Goal: Register for event/course

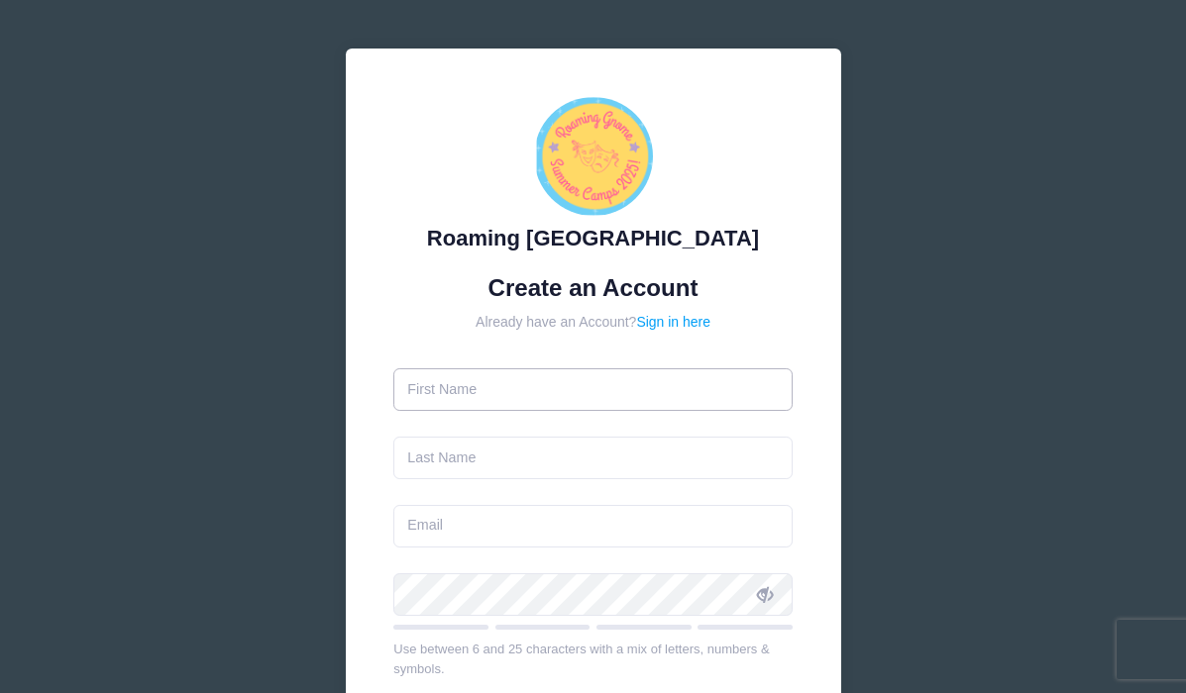
click at [536, 400] on input "text" at bounding box center [592, 389] width 399 height 43
type input "[PERSON_NAME]"
type input "[EMAIL_ADDRESS][DOMAIN_NAME]"
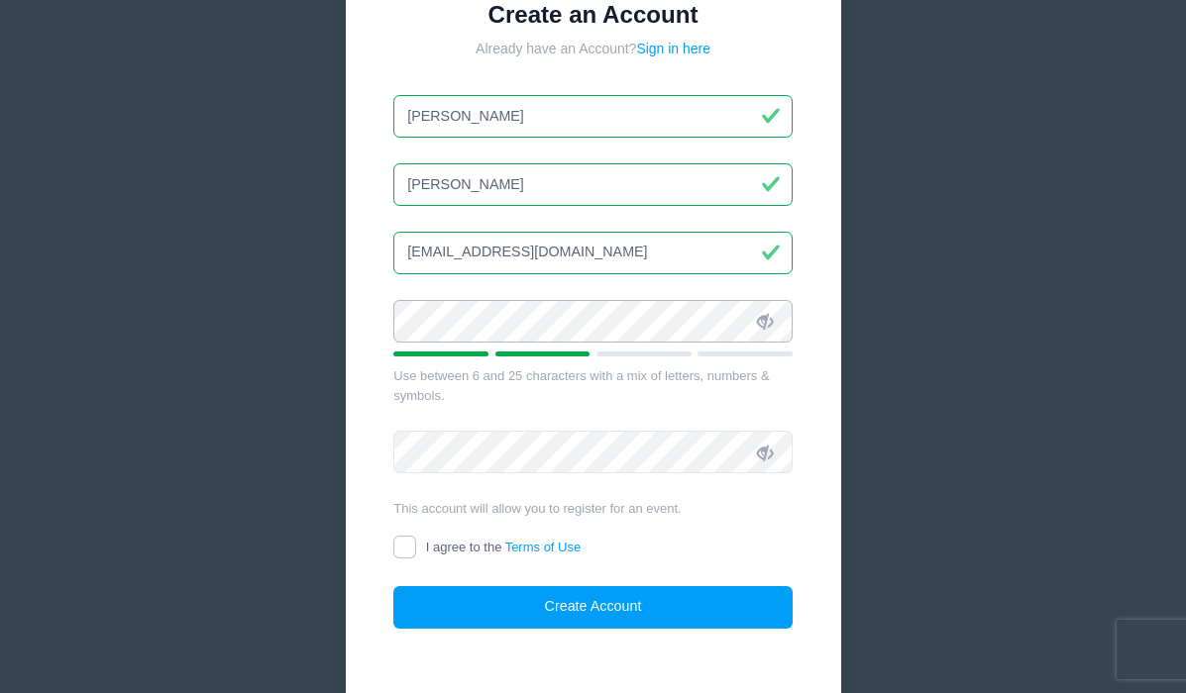
scroll to position [276, 0]
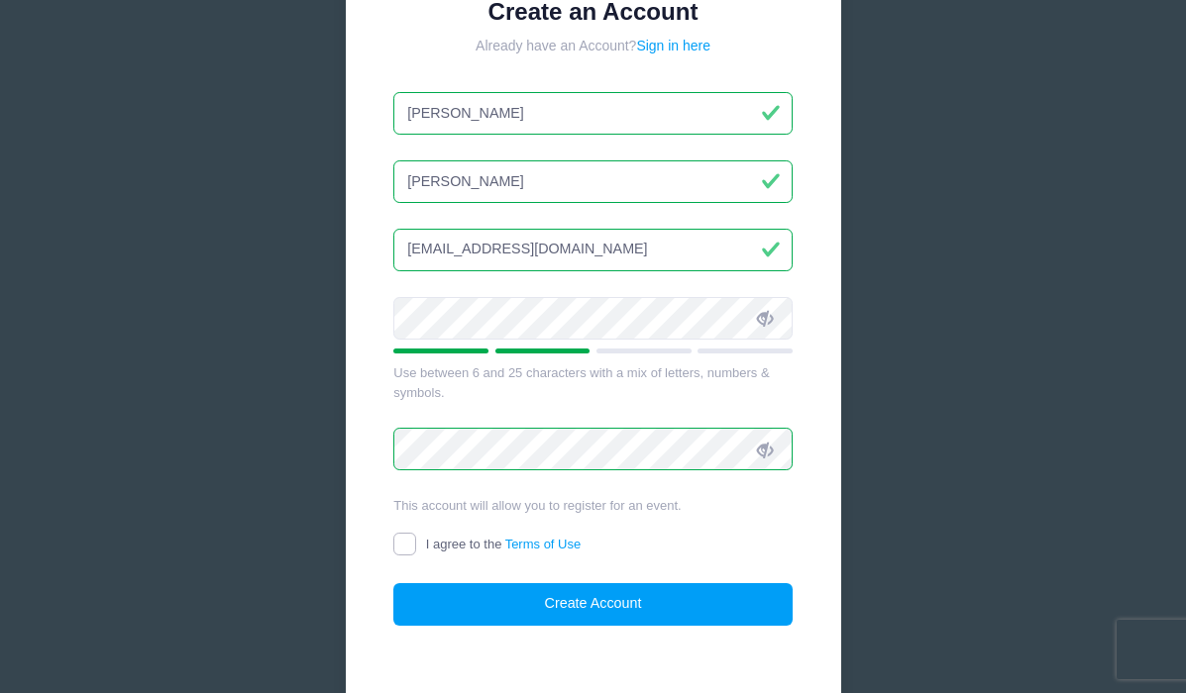
click at [405, 545] on input "I agree to the Terms of Use" at bounding box center [404, 544] width 23 height 23
checkbox input "true"
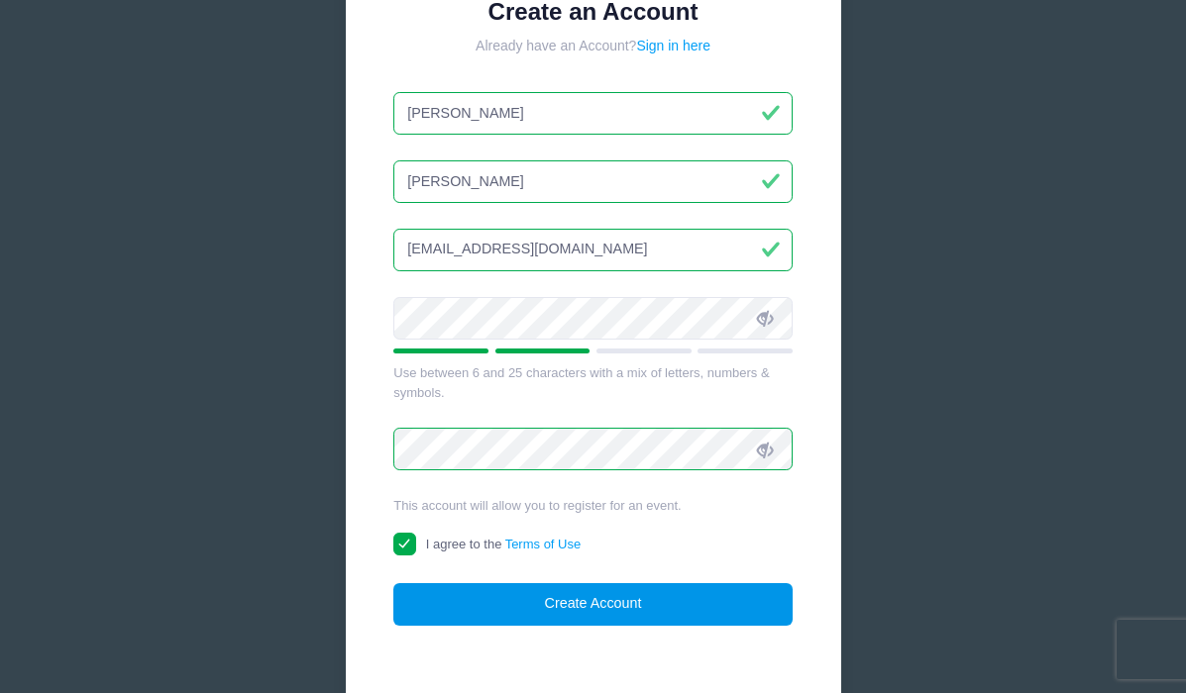
click at [540, 612] on button "Create Account" at bounding box center [592, 604] width 399 height 43
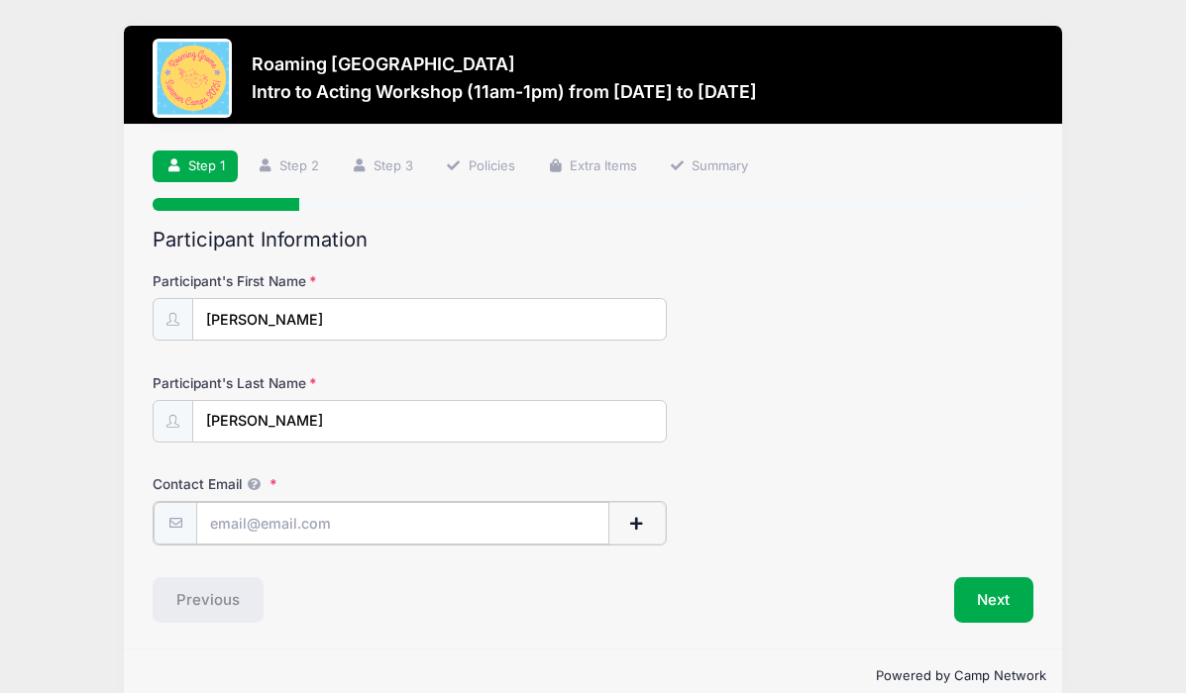
click at [315, 518] on input "Contact Email" at bounding box center [402, 523] width 412 height 43
type input "[EMAIL_ADDRESS][DOMAIN_NAME]"
click at [990, 601] on button "Next" at bounding box center [994, 598] width 80 height 46
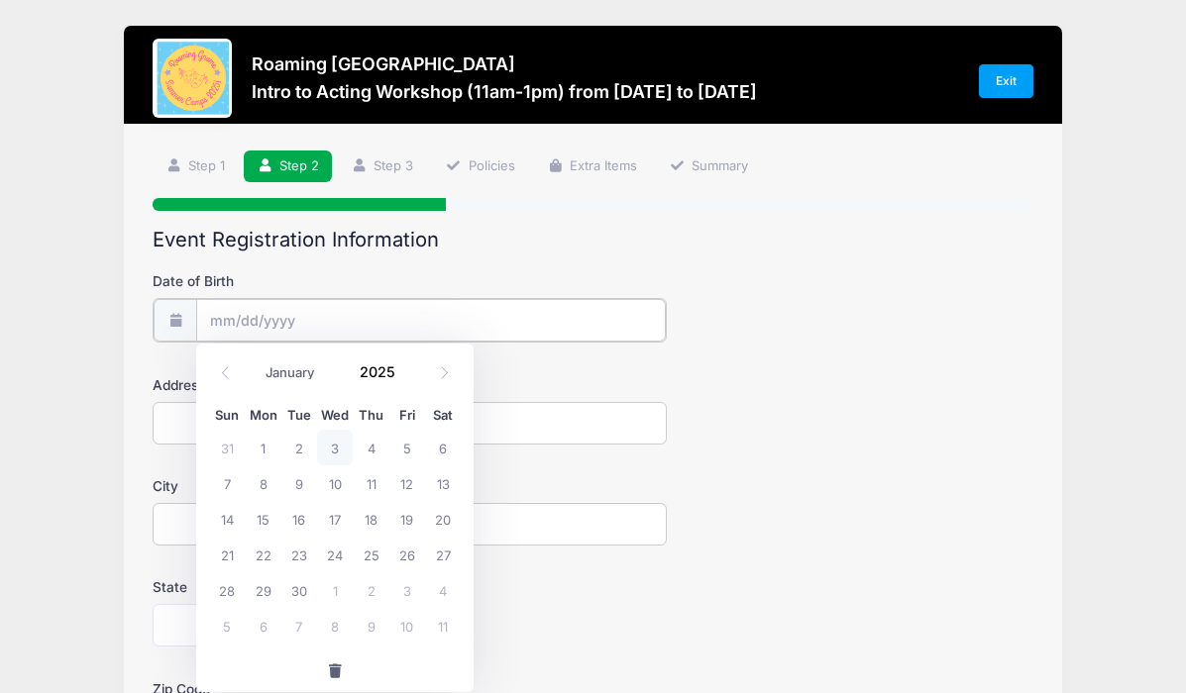
click at [355, 317] on input "Date of Birth" at bounding box center [430, 320] width 468 height 43
click at [222, 320] on input "Date of Birth" at bounding box center [430, 320] width 468 height 43
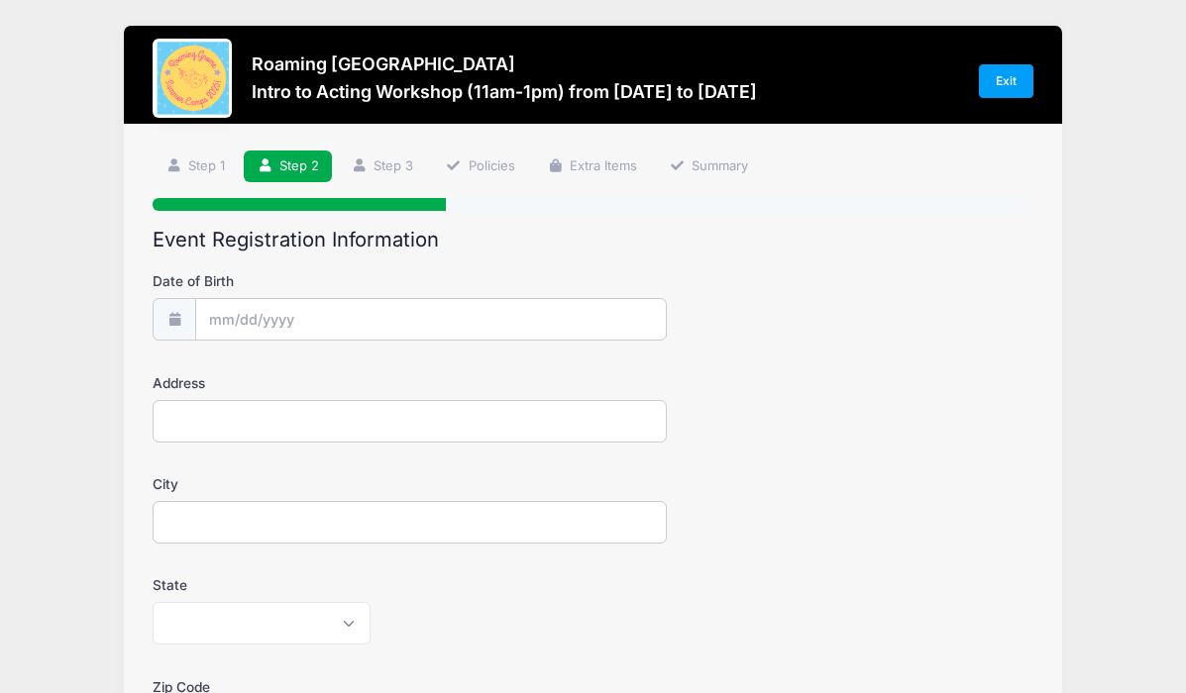
click at [179, 321] on icon at bounding box center [174, 319] width 16 height 13
click at [252, 327] on input "Date of Birth" at bounding box center [430, 320] width 468 height 43
click at [223, 374] on icon at bounding box center [225, 372] width 13 height 13
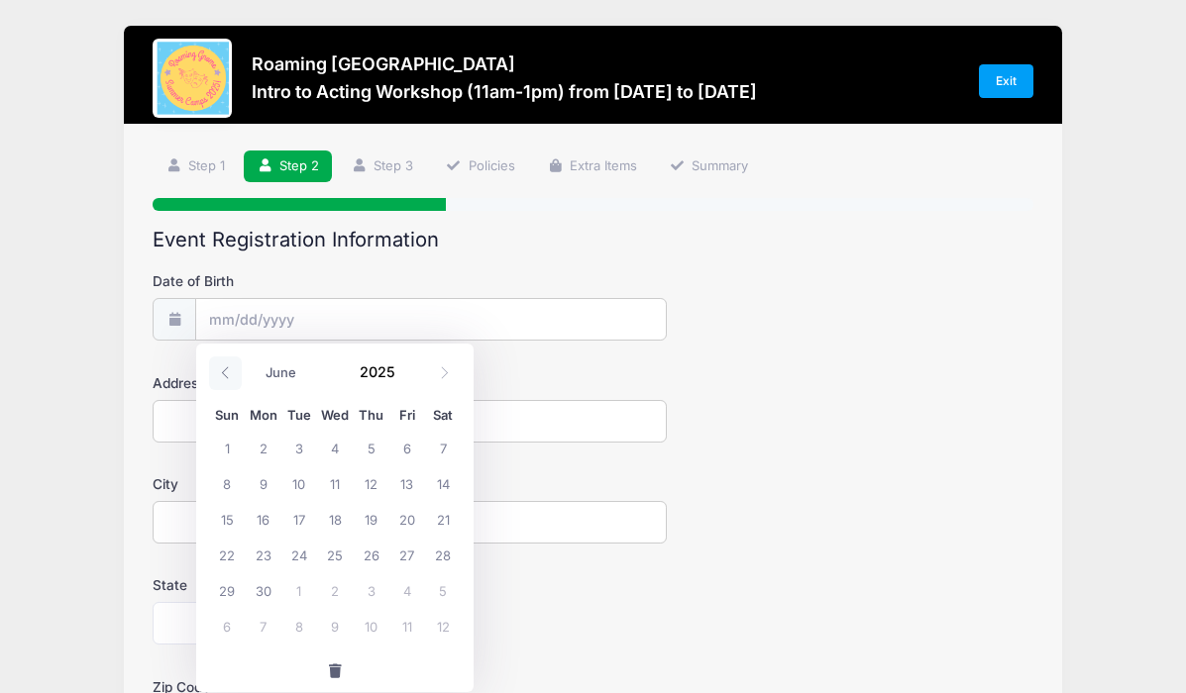
click at [223, 374] on icon at bounding box center [225, 372] width 13 height 13
select select "4"
click at [405, 381] on span at bounding box center [407, 379] width 14 height 15
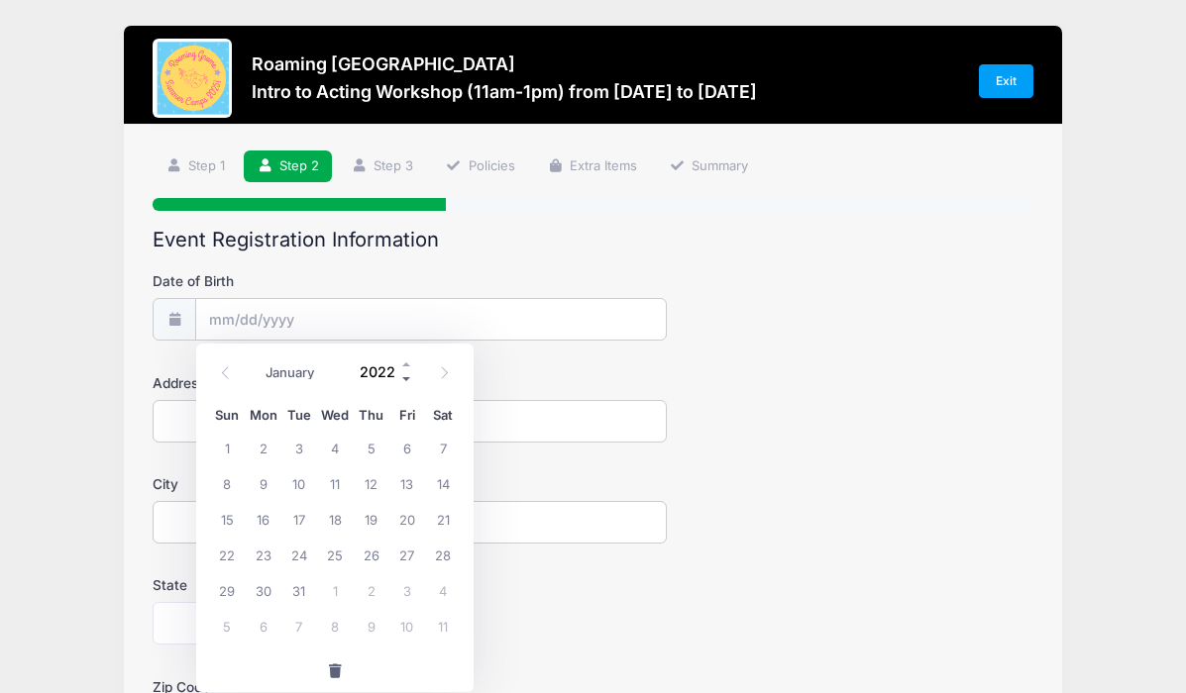
click at [405, 381] on span at bounding box center [407, 379] width 14 height 15
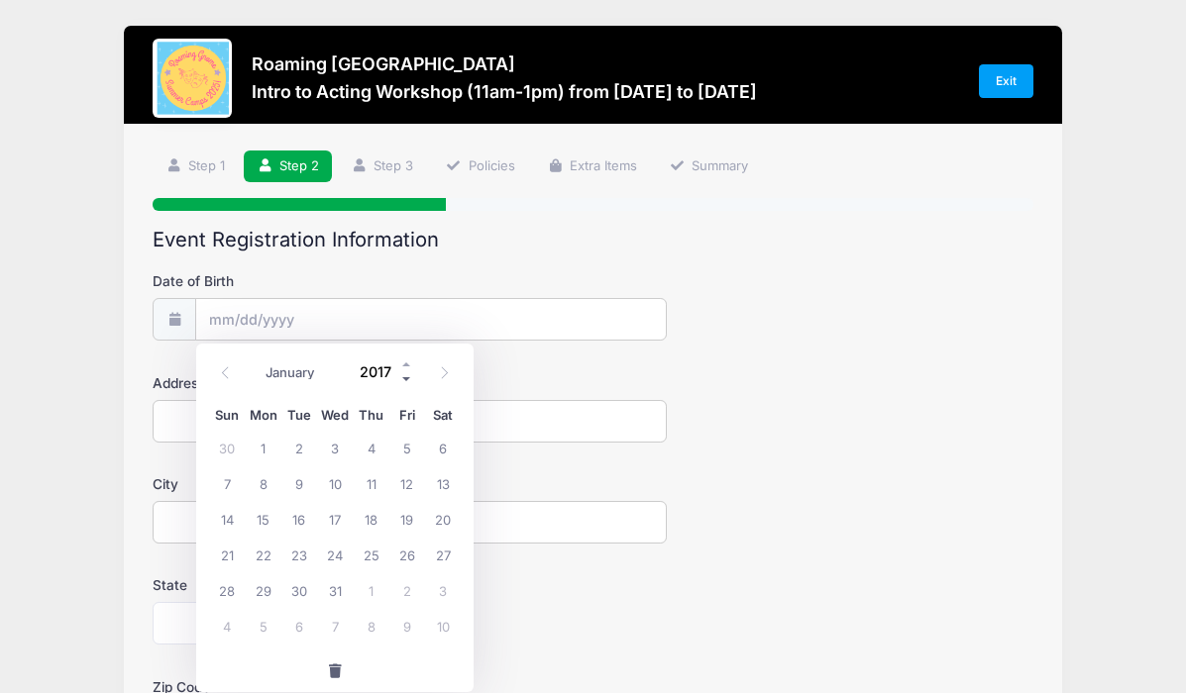
click at [405, 381] on span at bounding box center [407, 379] width 14 height 15
type input "2016"
click at [227, 373] on icon at bounding box center [225, 372] width 13 height 13
select select "3"
click at [293, 555] on span "19" at bounding box center [299, 555] width 36 height 36
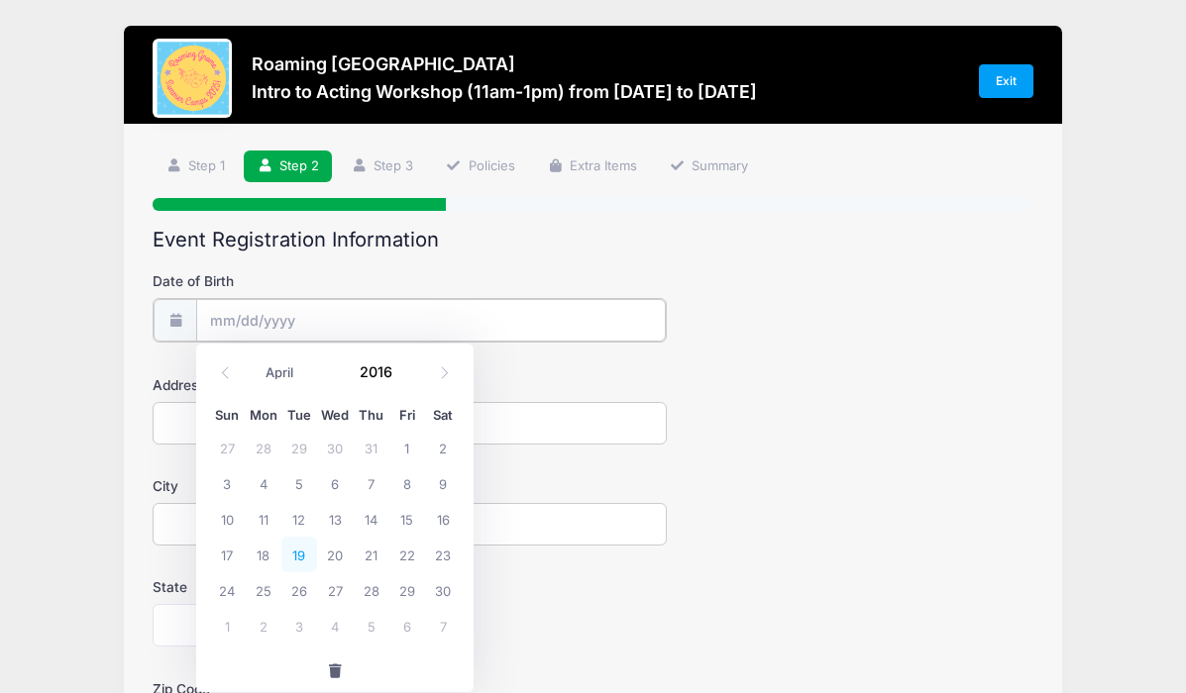
type input "[DATE]"
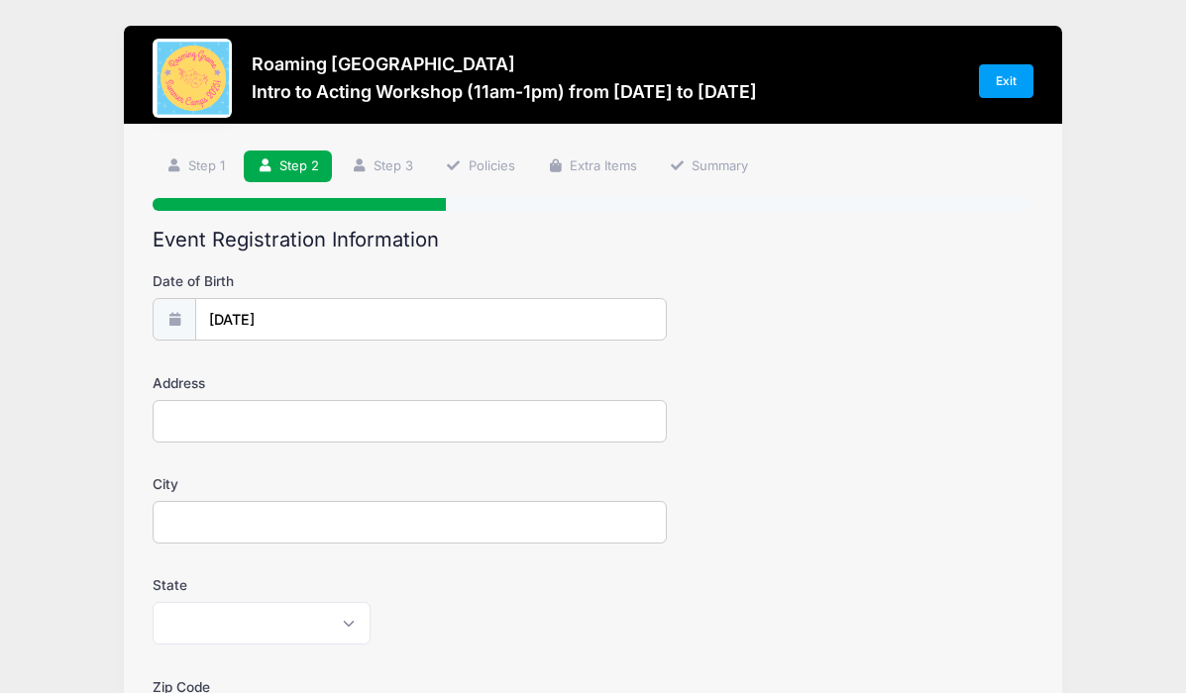
click at [229, 423] on input "Address" at bounding box center [410, 421] width 514 height 43
type input "[STREET_ADDRESS]"
type input "[GEOGRAPHIC_DATA]"
select select "CO"
type input "80207"
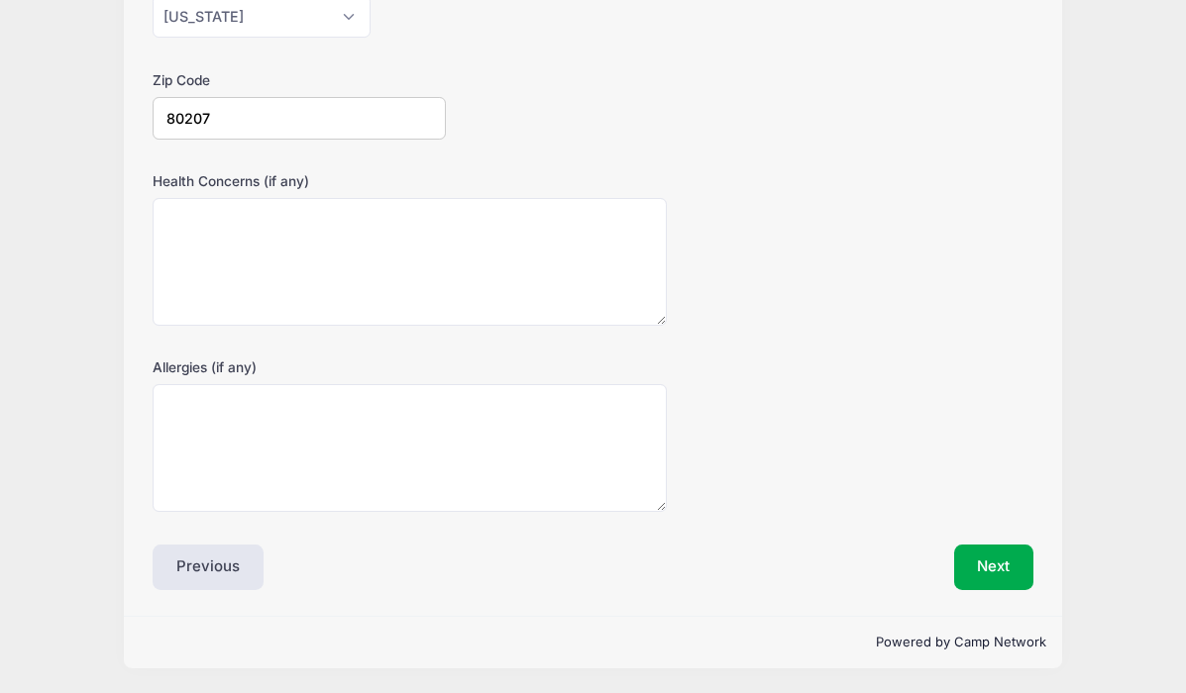
scroll to position [607, 0]
click at [1003, 568] on button "Next" at bounding box center [994, 568] width 80 height 46
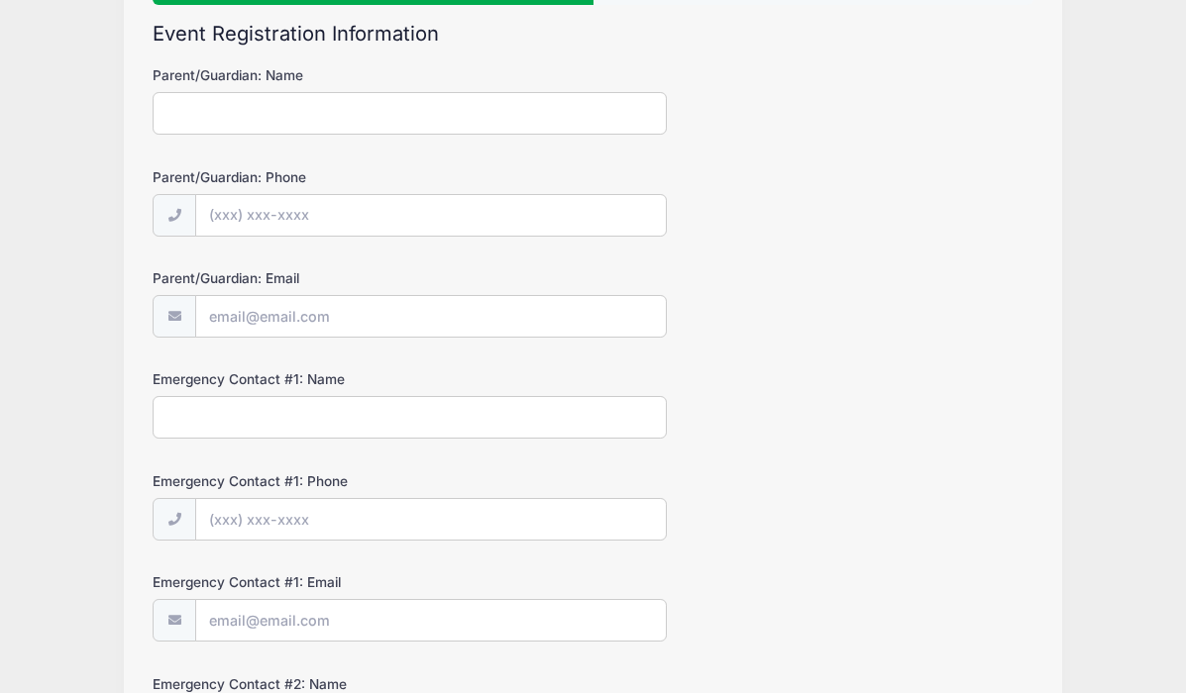
scroll to position [0, 0]
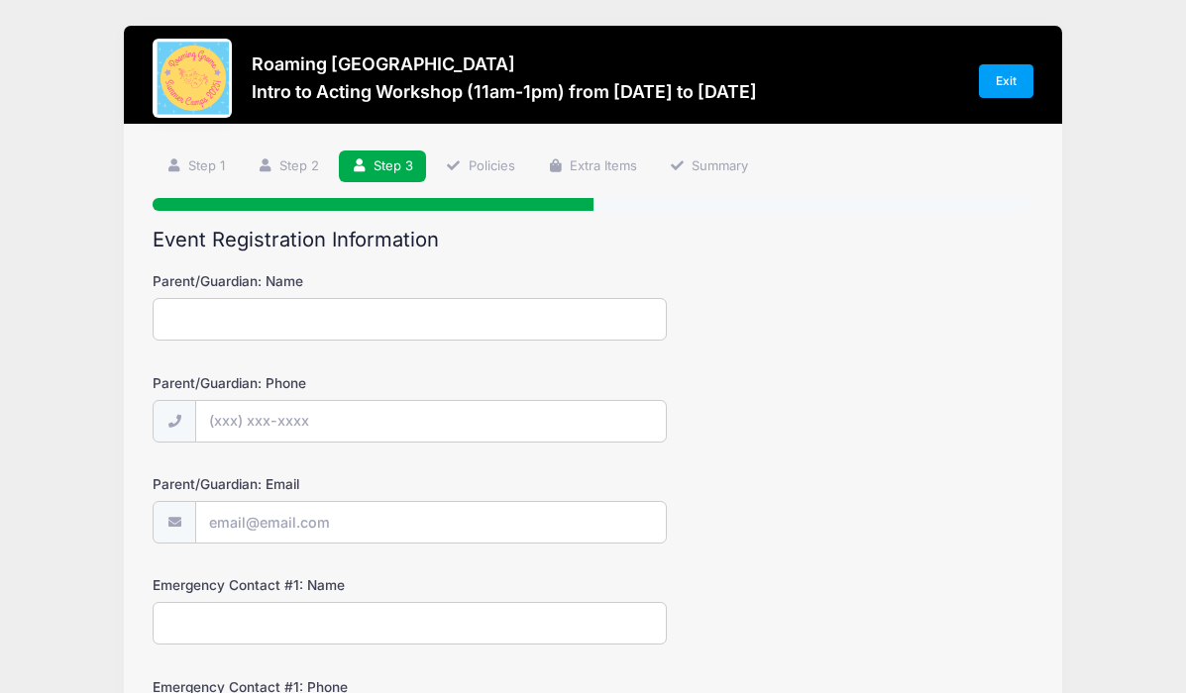
click at [522, 324] on input "Parent/Guardian: Name" at bounding box center [410, 319] width 514 height 43
type input "[PERSON_NAME]"
click at [474, 416] on input "Parent/Guardian: Phone" at bounding box center [430, 422] width 468 height 43
type input "[PHONE_NUMBER]"
click at [462, 528] on input "Parent/Guardian: Email" at bounding box center [430, 523] width 468 height 43
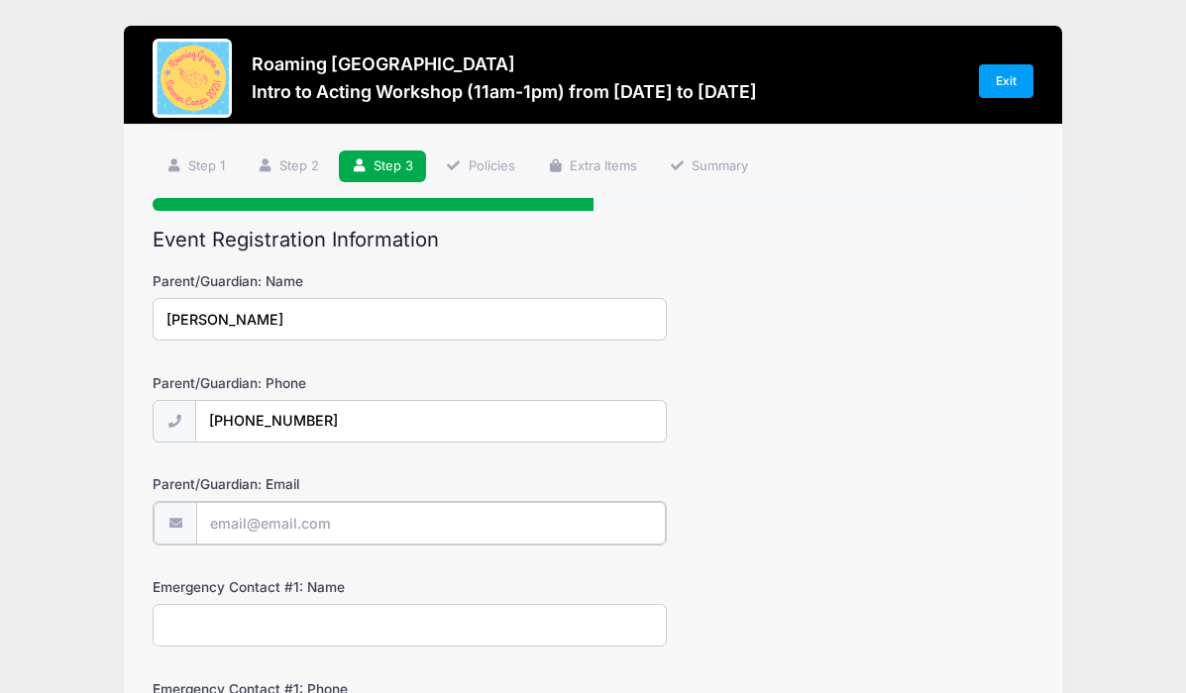
type input "[EMAIL_ADDRESS][DOMAIN_NAME]"
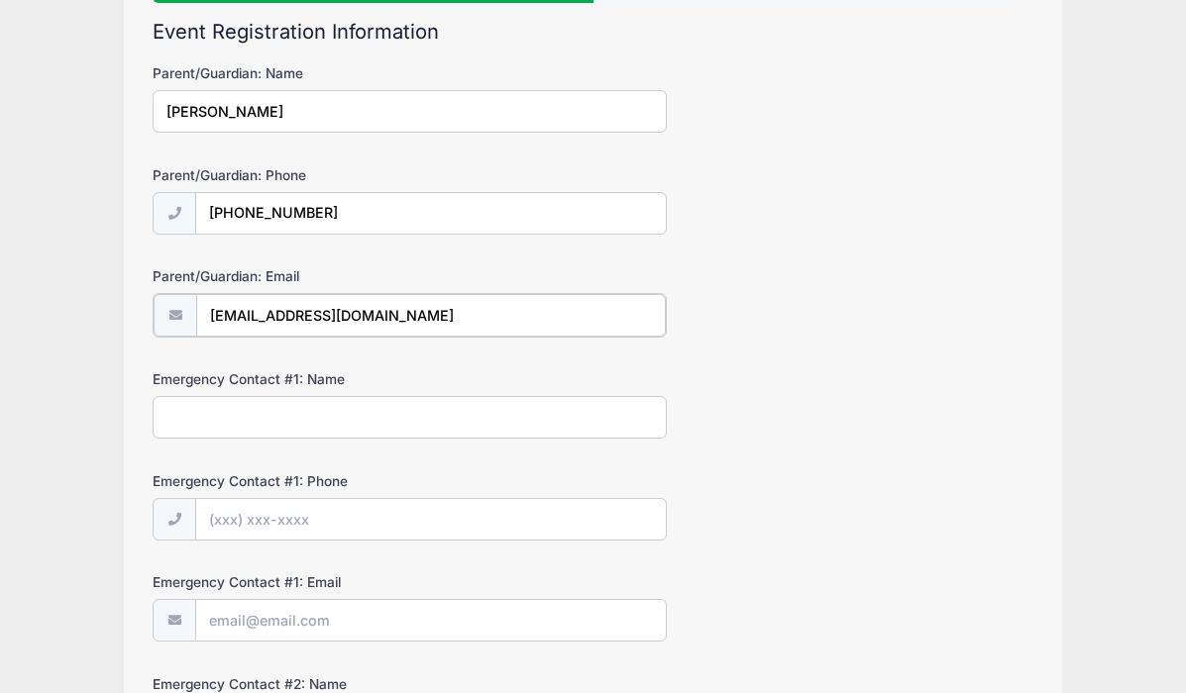
scroll to position [210, 0]
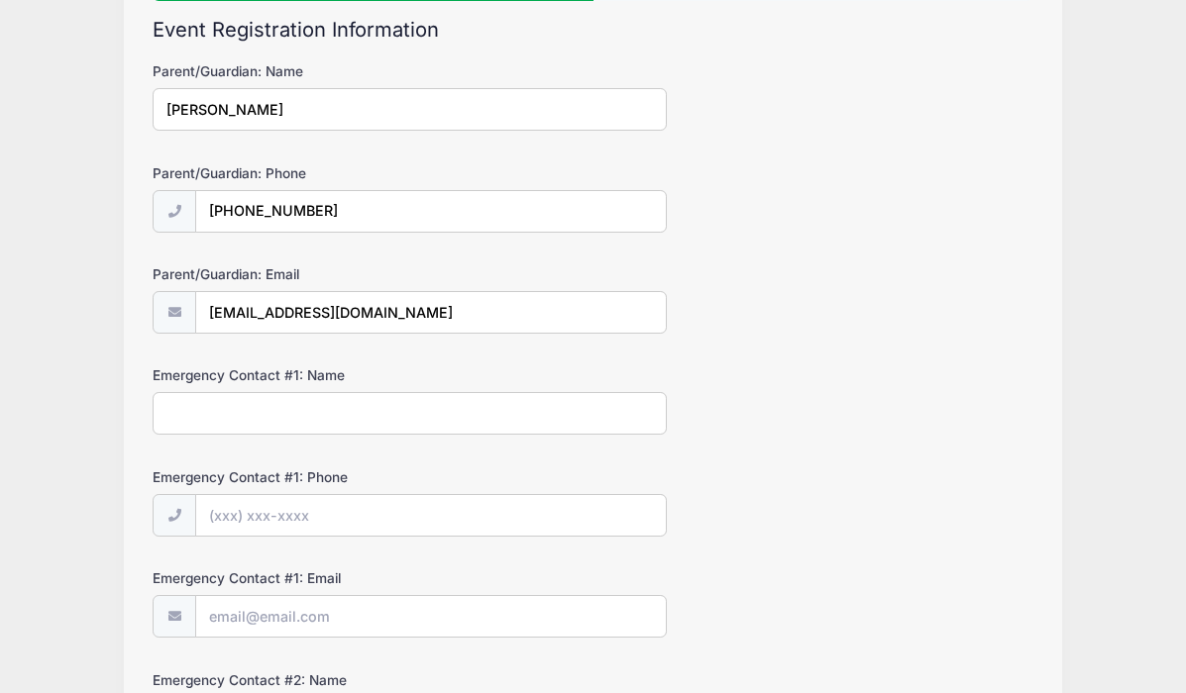
click at [372, 420] on input "Emergency Contact #1: Name" at bounding box center [410, 413] width 514 height 43
type input "[PERSON_NAME]"
click at [359, 517] on input "Emergency Contact #1: Phone" at bounding box center [430, 516] width 468 height 43
type input "[PHONE_NUMBER]"
click at [243, 630] on input "Emergency Contact #1: Email" at bounding box center [430, 617] width 468 height 43
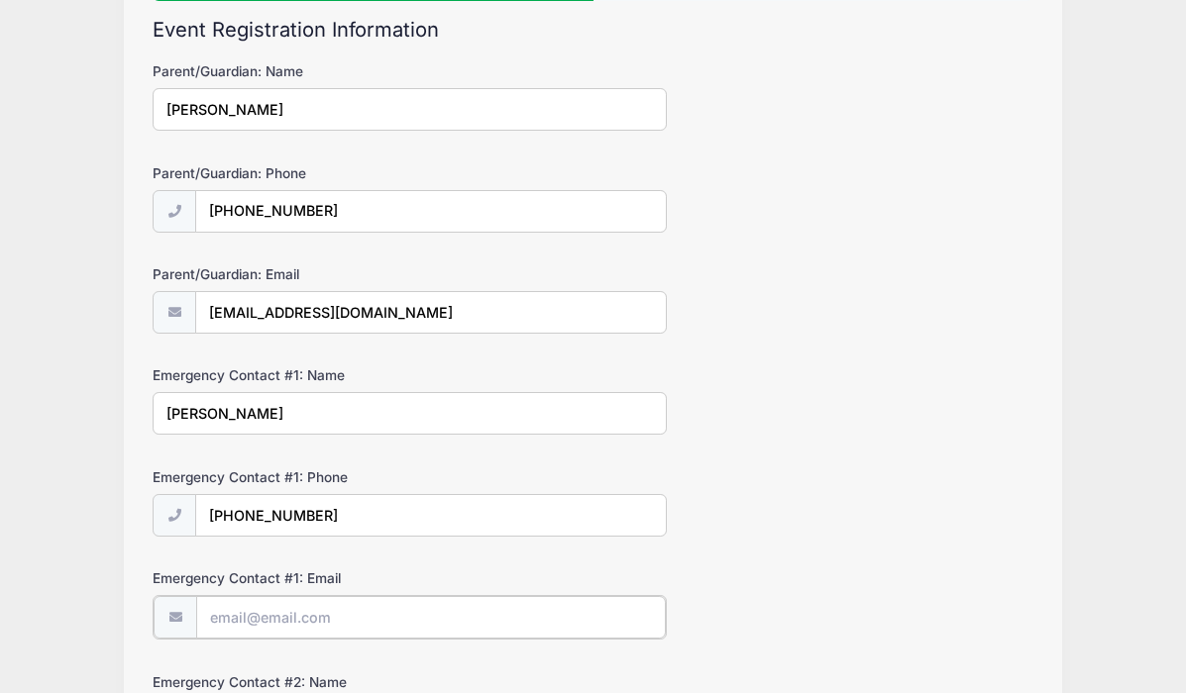
type input "[EMAIL_ADDRESS][DOMAIN_NAME]"
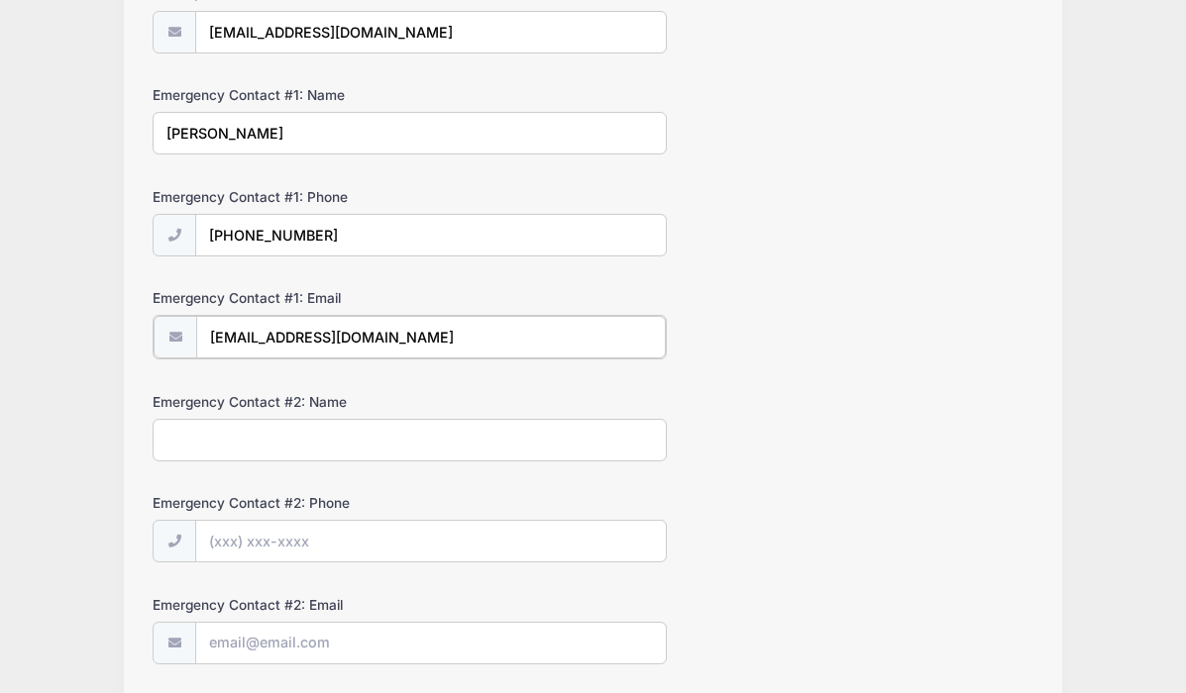
scroll to position [493, 0]
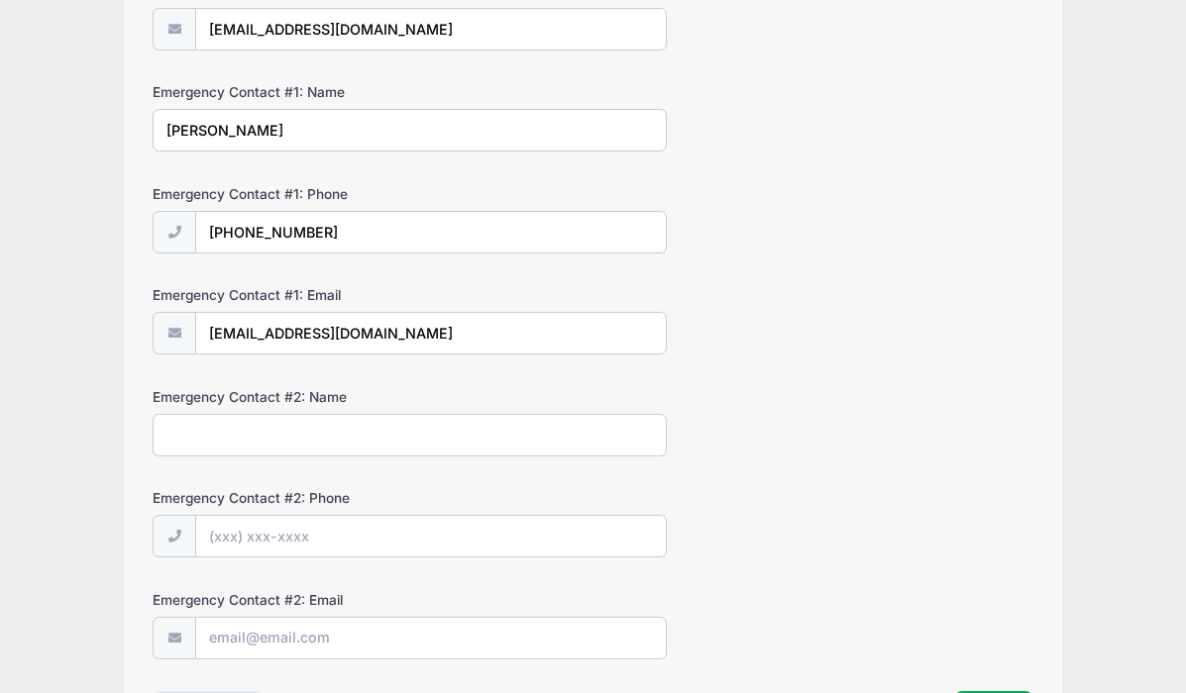
click at [370, 430] on input "Emergency Contact #2: Name" at bounding box center [410, 435] width 514 height 43
type input "[PERSON_NAME]"
click at [322, 542] on input "Emergency Contact #2: Phone" at bounding box center [430, 537] width 468 height 43
type input "[PHONE_NUMBER]"
click at [319, 643] on input "Emergency Contact #2: Email" at bounding box center [430, 639] width 468 height 43
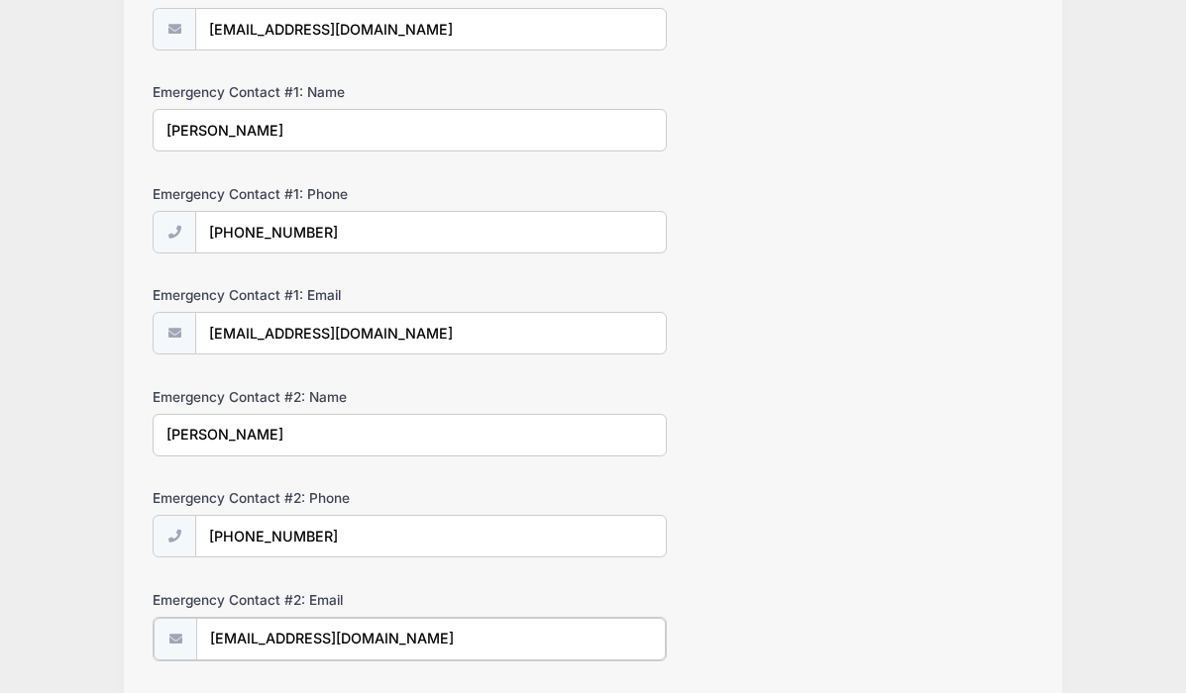
scroll to position [642, 0]
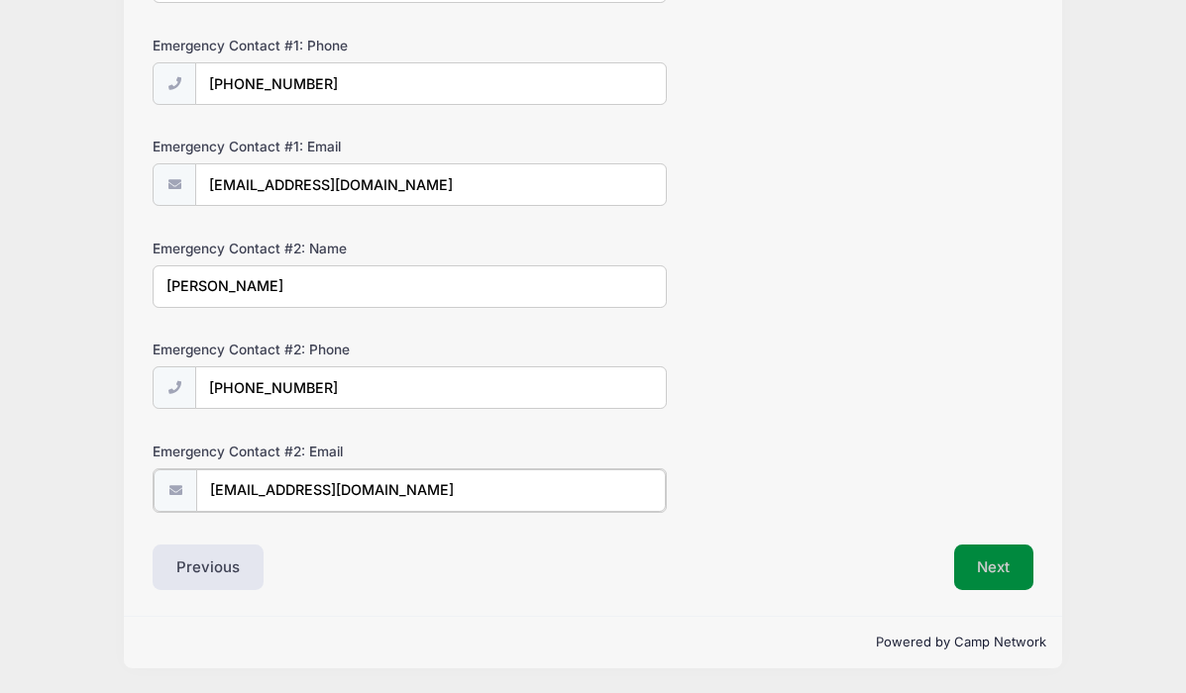
type input "[EMAIL_ADDRESS][DOMAIN_NAME]"
click at [986, 576] on button "Next" at bounding box center [994, 568] width 80 height 46
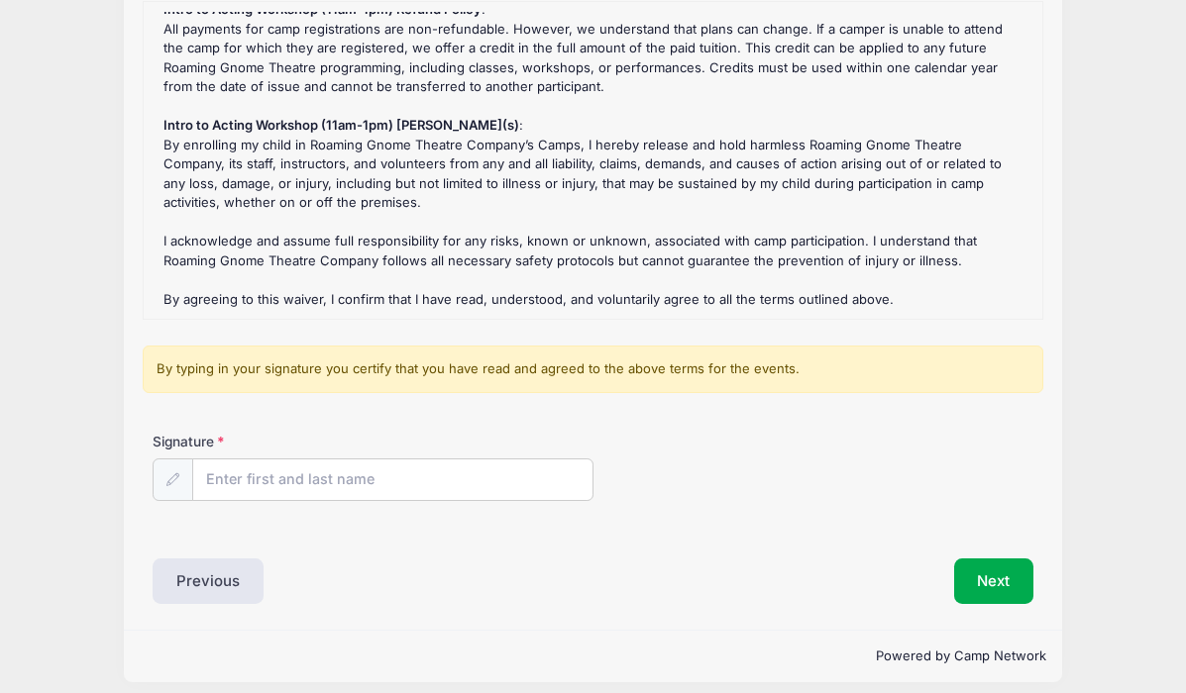
scroll to position [270, 0]
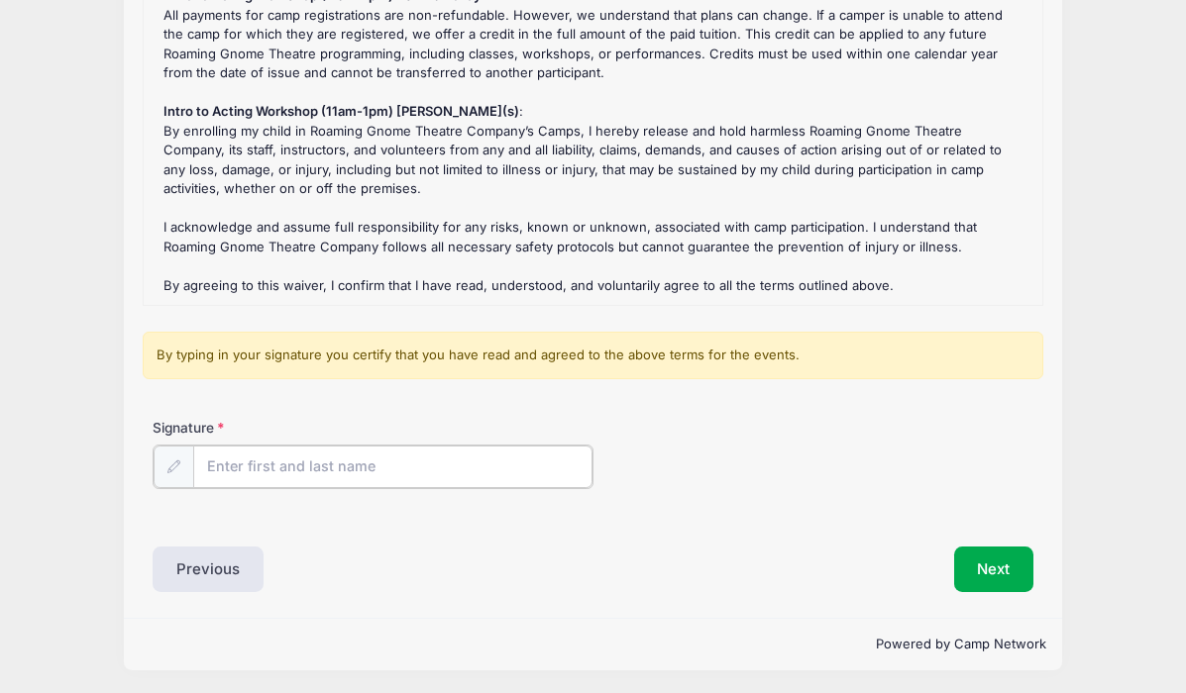
click at [388, 467] on input "Signature" at bounding box center [392, 467] width 399 height 43
type input "[PERSON_NAME]"
click at [1003, 577] on button "Next" at bounding box center [994, 568] width 80 height 46
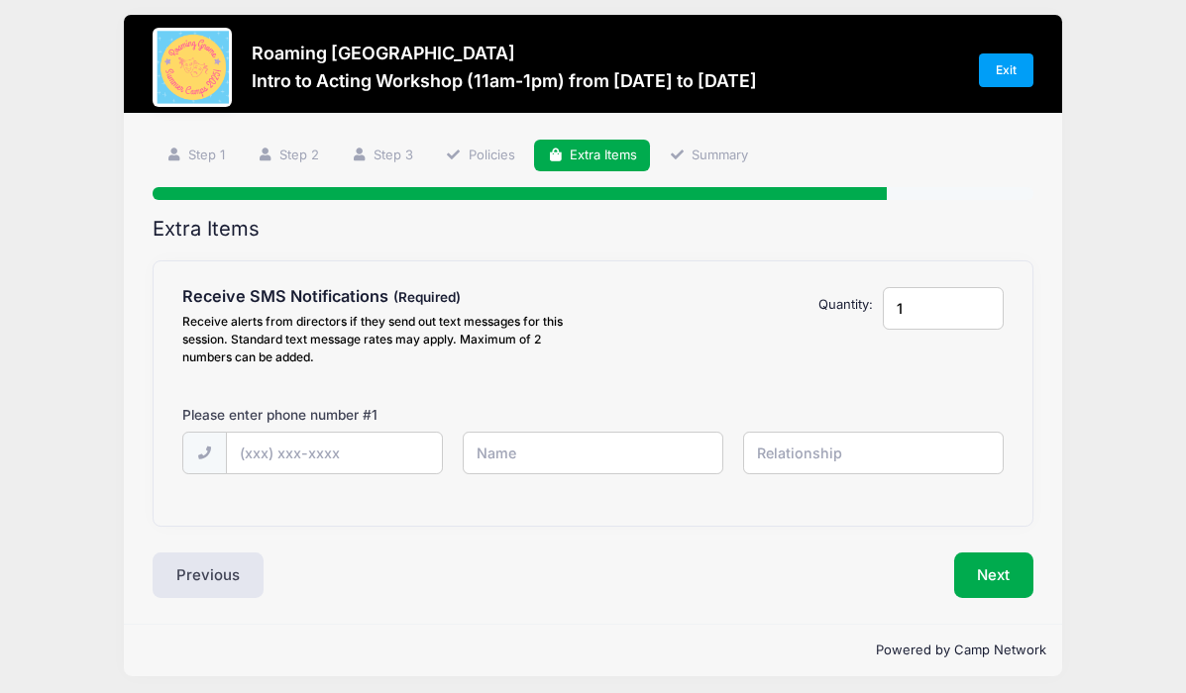
scroll to position [0, 0]
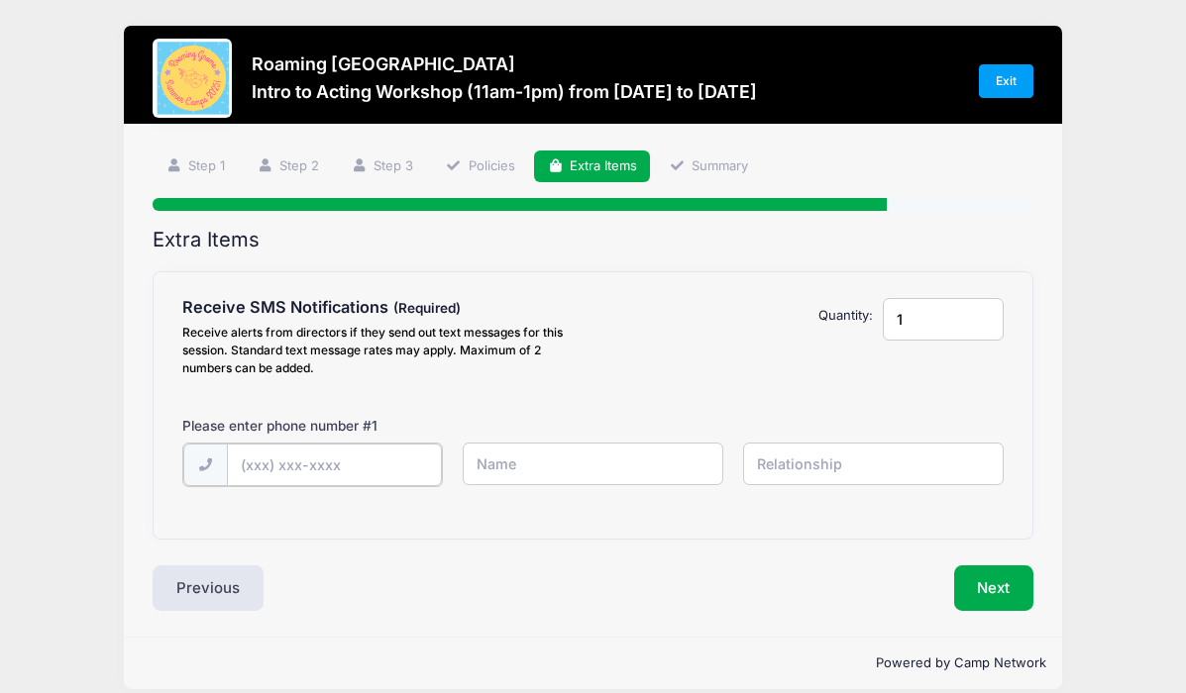
click at [407, 467] on input "text" at bounding box center [335, 465] width 216 height 43
type input "[PHONE_NUMBER]"
click at [556, 474] on input "text" at bounding box center [593, 464] width 260 height 43
type input "[PERSON_NAME]"
click at [875, 456] on input "text" at bounding box center [873, 464] width 260 height 43
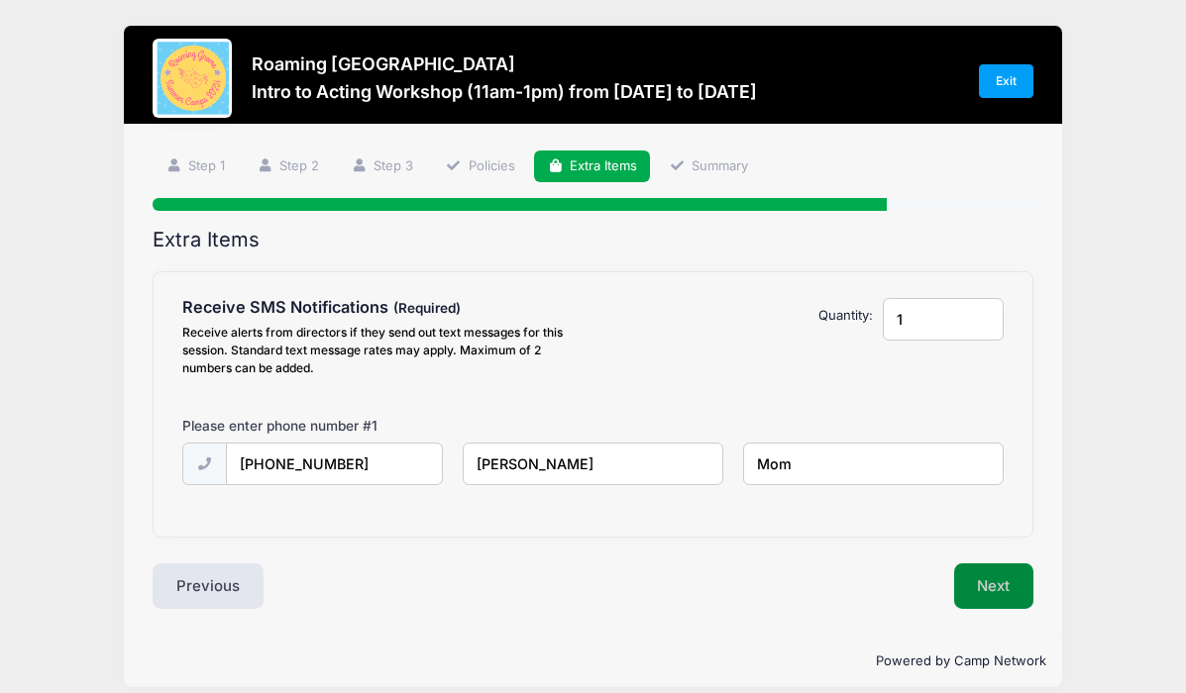
type input "Mom"
click at [994, 587] on button "Next" at bounding box center [994, 587] width 80 height 46
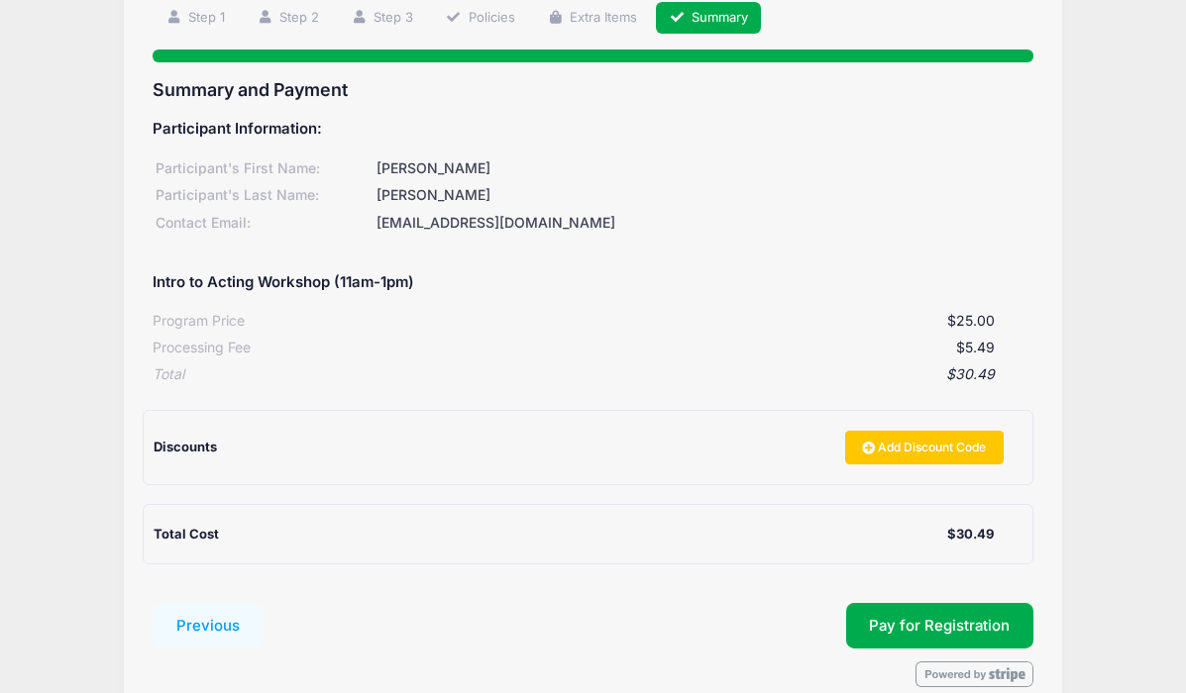
scroll to position [246, 0]
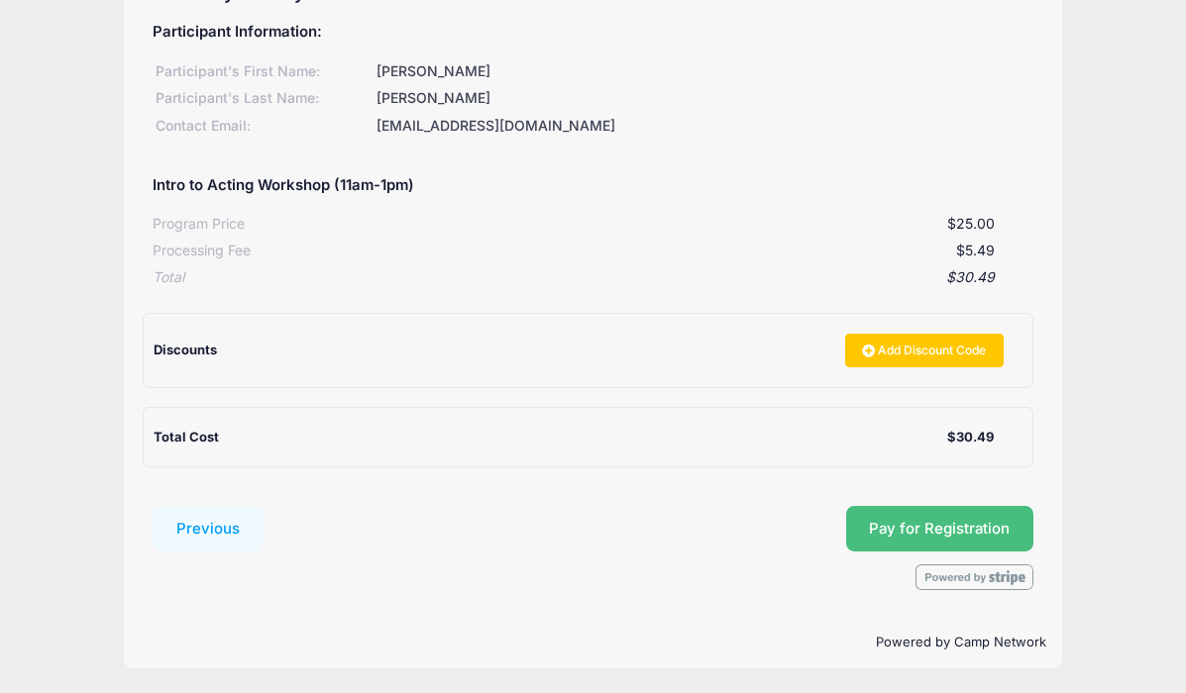
click at [916, 522] on button "Pay for Registration" at bounding box center [940, 529] width 188 height 46
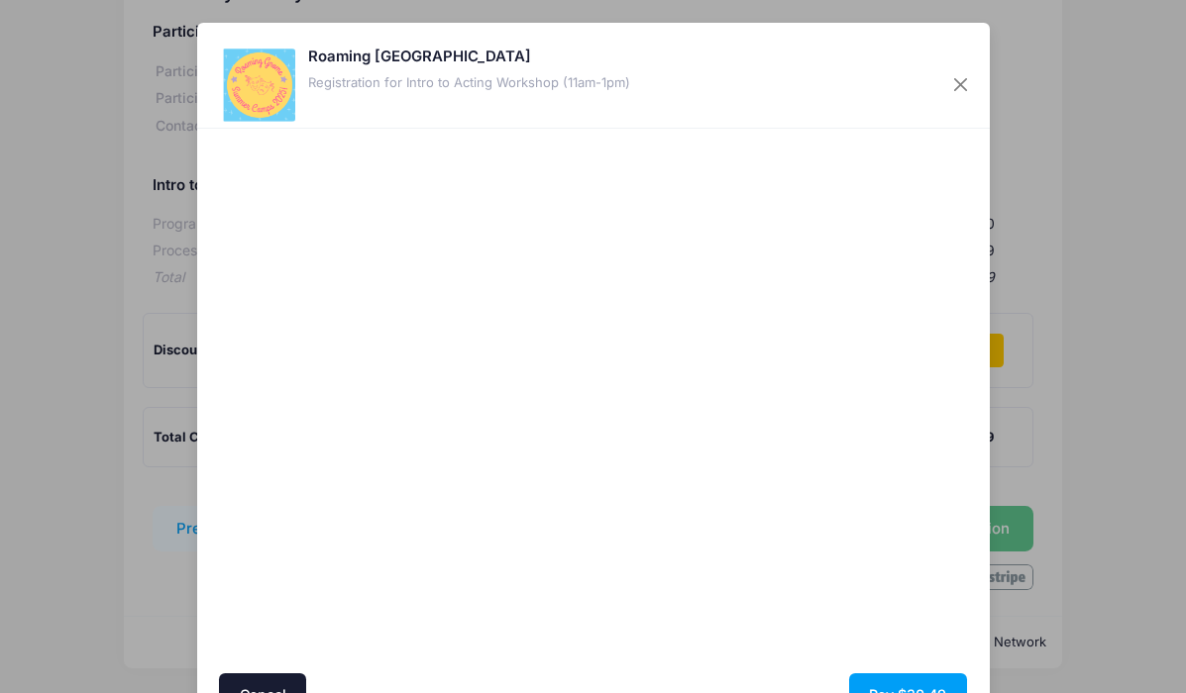
scroll to position [106, 0]
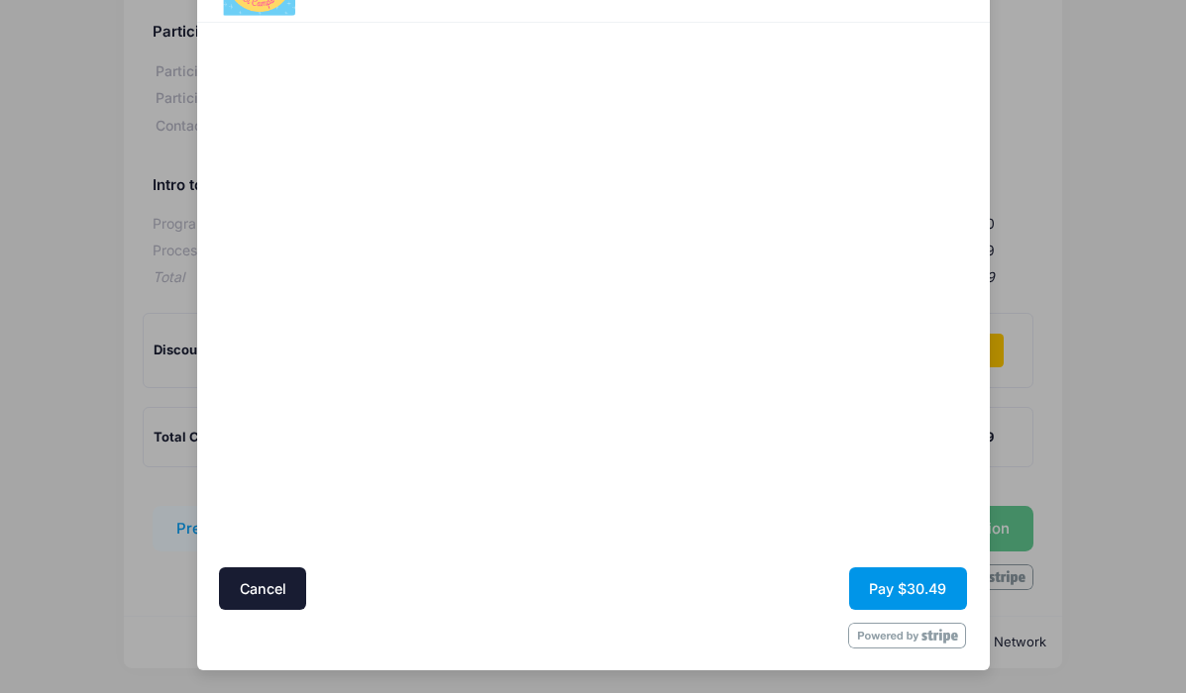
click at [908, 591] on button "Pay $30.49" at bounding box center [908, 589] width 118 height 43
click at [897, 594] on button "Pay $30.49" at bounding box center [908, 589] width 118 height 43
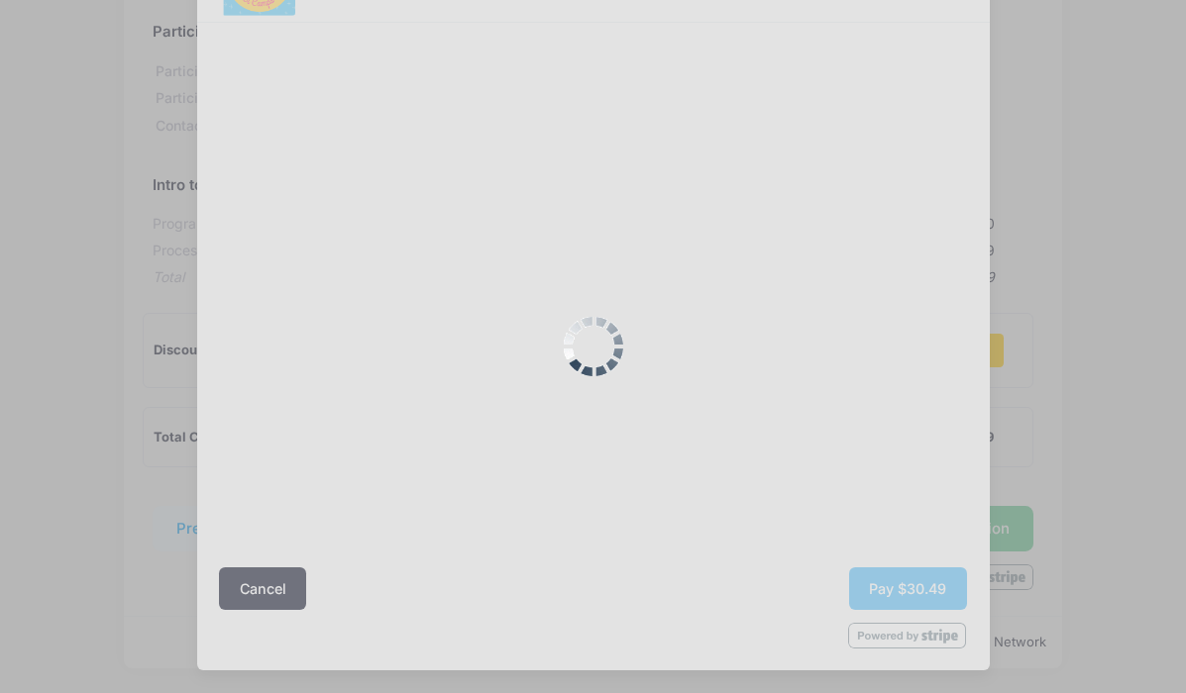
click at [897, 594] on div at bounding box center [593, 346] width 1186 height 693
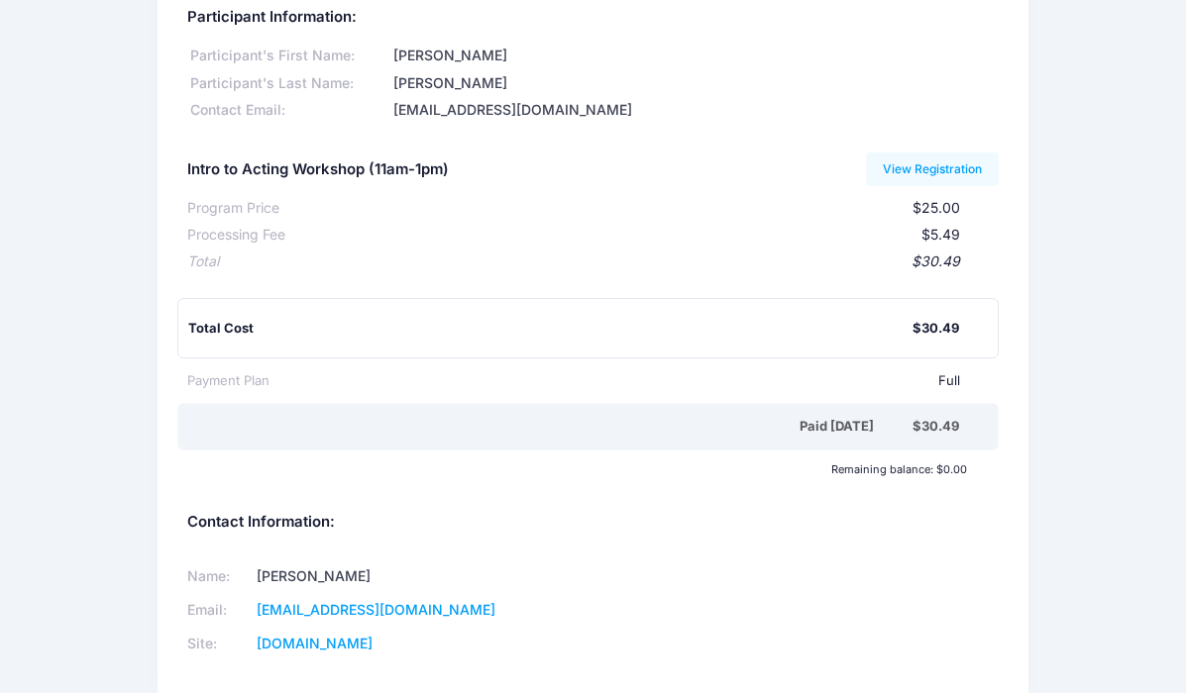
scroll to position [138, 0]
